Goal: Information Seeking & Learning: Check status

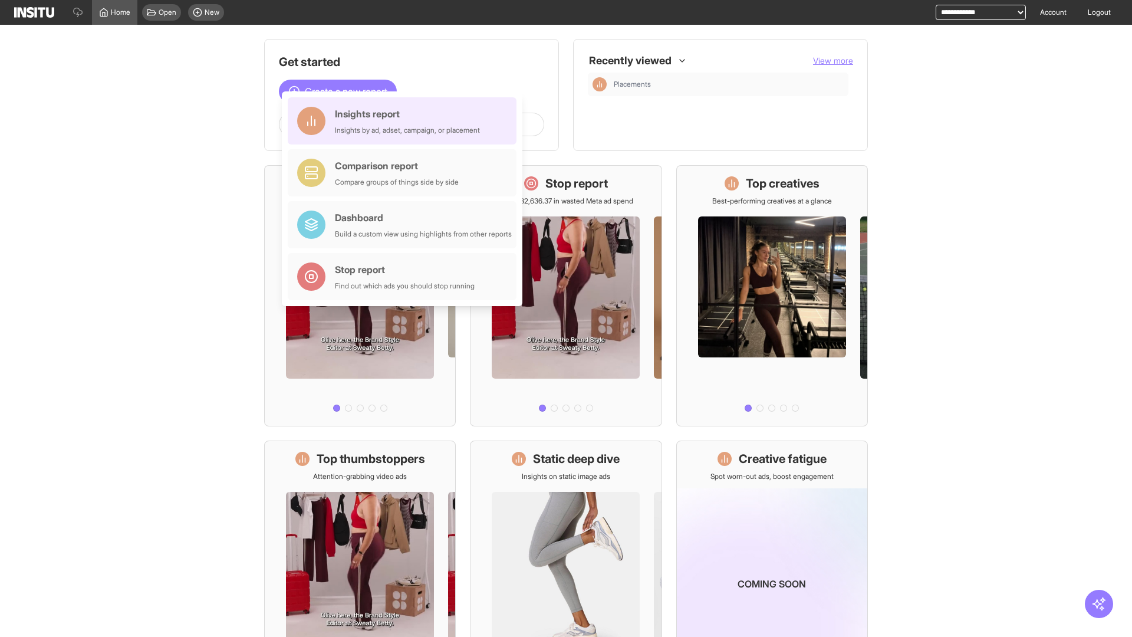
click at [405, 121] on div "Insights report Insights by ad, adset, campaign, or placement" at bounding box center [407, 121] width 145 height 28
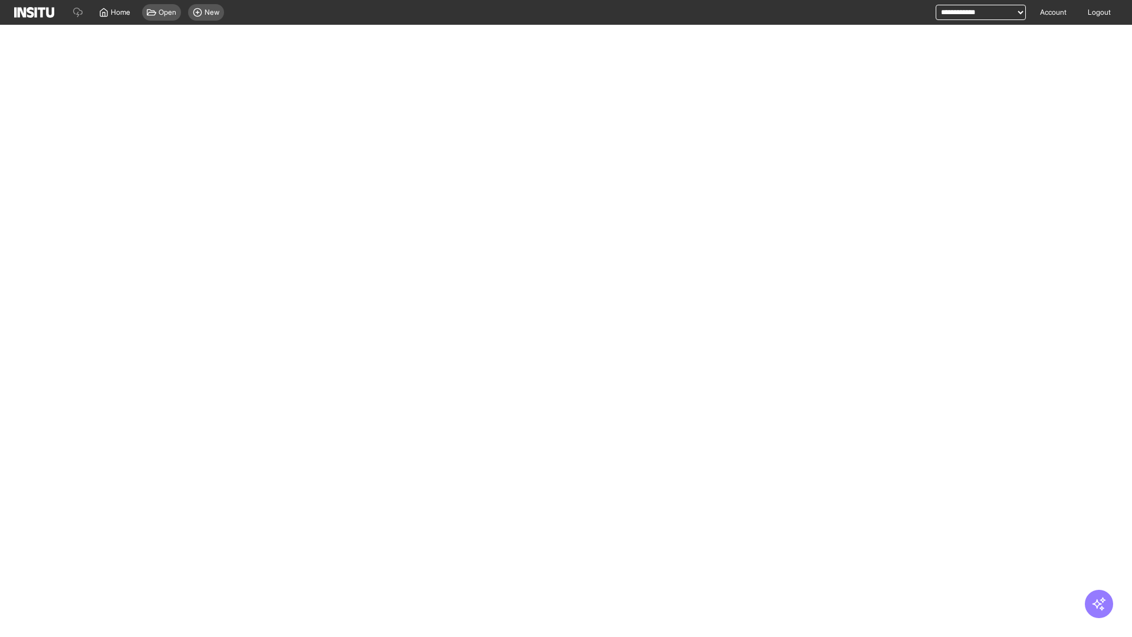
select select "**"
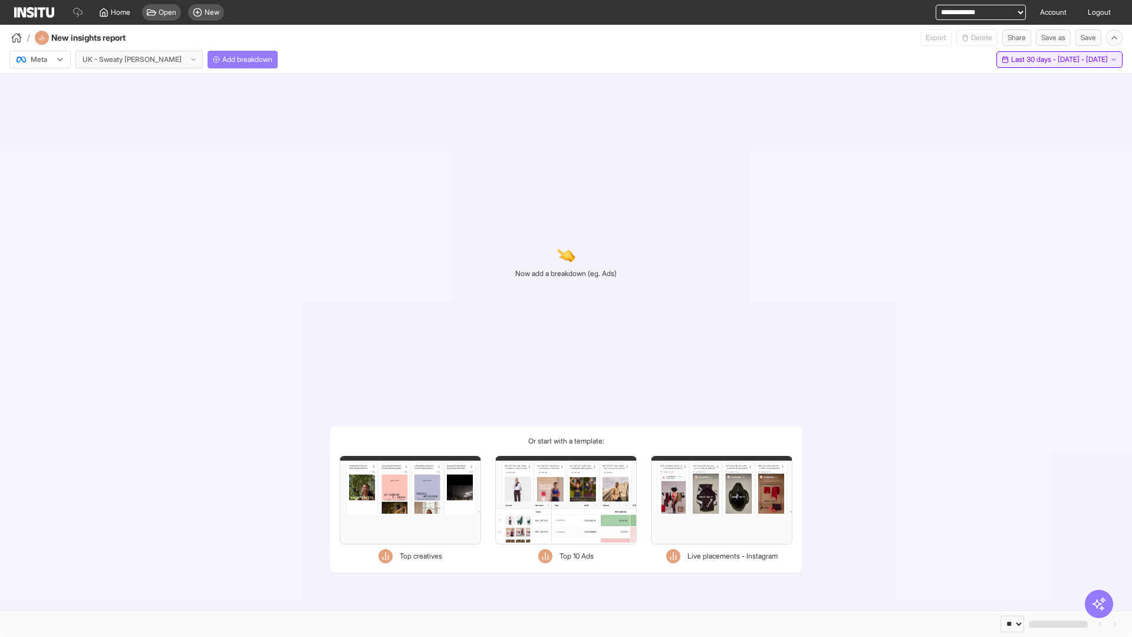
click at [1044, 60] on span "Last 30 days - [DATE] - [DATE]" at bounding box center [1059, 59] width 97 height 9
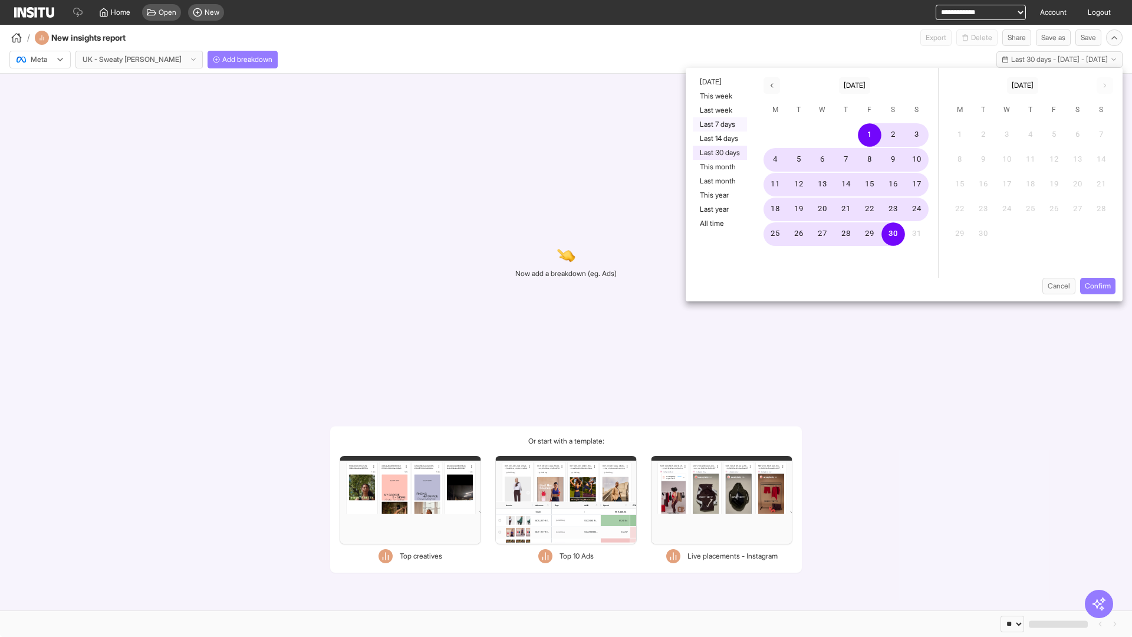
click at [719, 124] on button "Last 7 days" at bounding box center [720, 124] width 54 height 14
